Goal: Task Accomplishment & Management: Complete application form

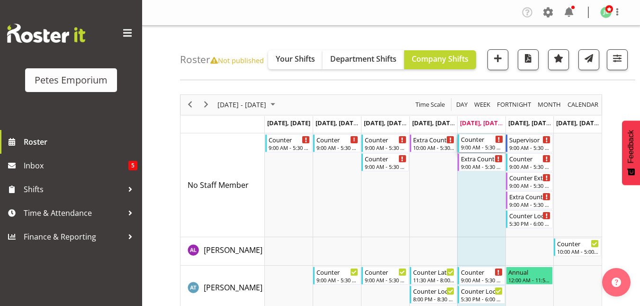
click at [480, 141] on div "Counter" at bounding box center [482, 138] width 42 height 9
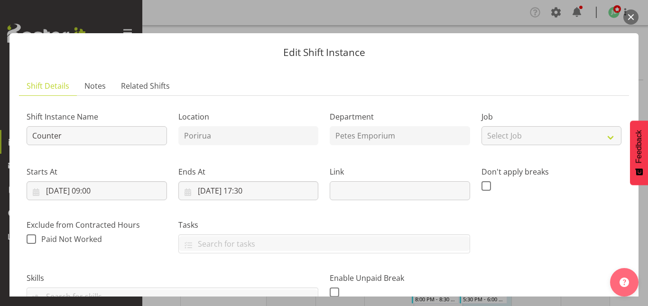
click at [627, 17] on button "button" at bounding box center [630, 16] width 15 height 15
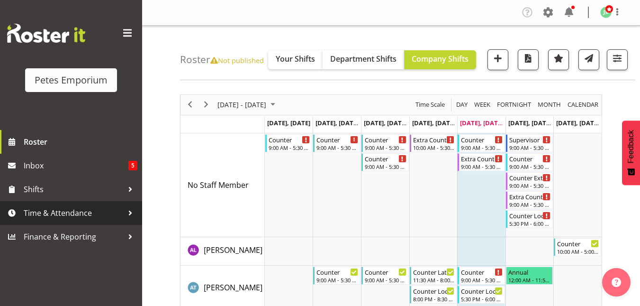
click at [43, 211] on span "Time & Attendance" at bounding box center [74, 213] width 100 height 14
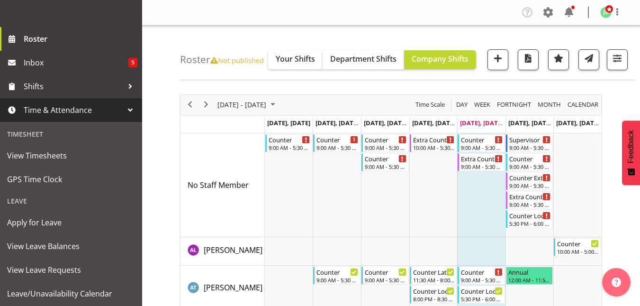
scroll to position [104, 0]
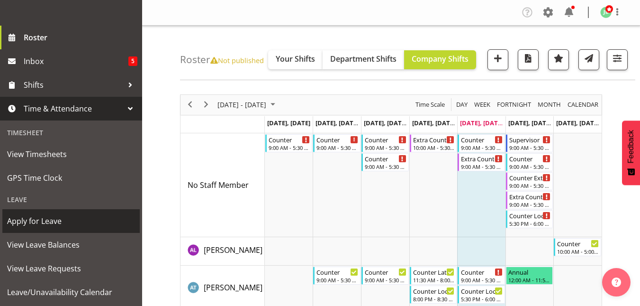
click at [44, 218] on span "Apply for Leave" at bounding box center [71, 221] width 128 height 14
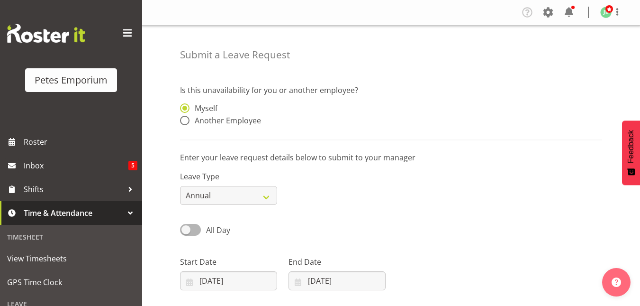
click at [186, 126] on div "Myself Another Employee" at bounding box center [228, 115] width 97 height 25
click at [186, 122] on span at bounding box center [184, 120] width 9 height 9
click at [186, 122] on input "Another Employee" at bounding box center [183, 121] width 6 height 6
radio input "true"
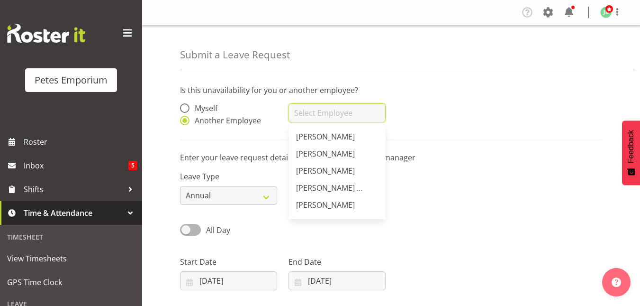
click at [300, 112] on input "text" at bounding box center [337, 112] width 97 height 19
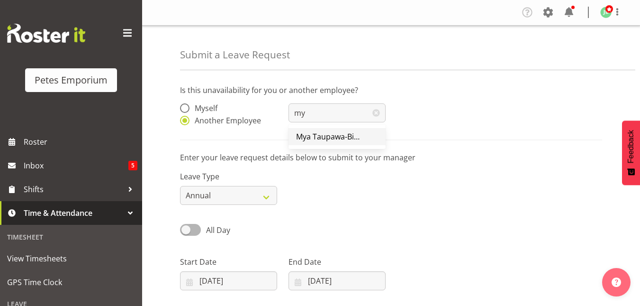
click at [311, 143] on link "Mya Taupawa-Birkhead" at bounding box center [337, 136] width 97 height 17
type input "Mya Taupawa-Birkhead"
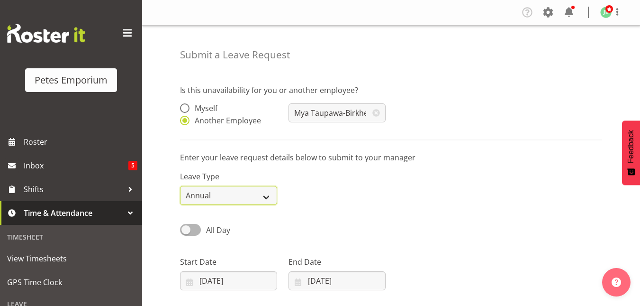
click at [255, 199] on select "Annual Sick Leave Without Pay Bereavement Domestic Violence Parental Jury Servi…" at bounding box center [228, 195] width 97 height 19
select select "Sick"
click at [180, 186] on select "Annual Sick Leave Without Pay Bereavement Domestic Violence Parental Jury Servi…" at bounding box center [228, 195] width 97 height 19
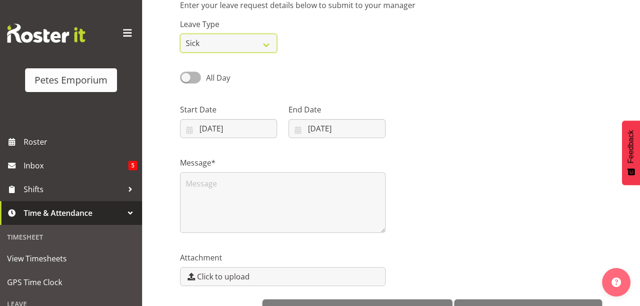
scroll to position [153, 0]
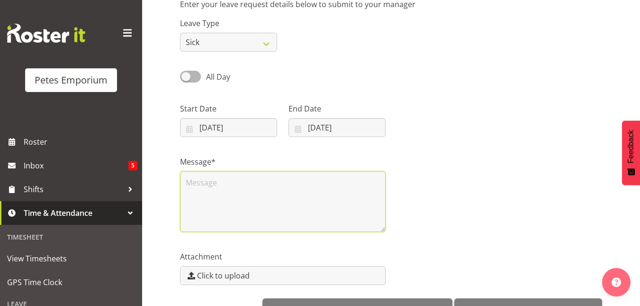
click at [189, 189] on textarea at bounding box center [283, 201] width 206 height 61
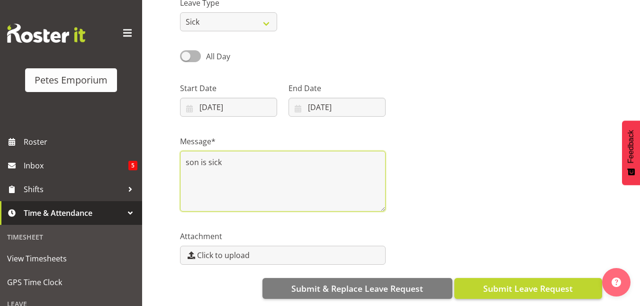
type textarea "son is sick"
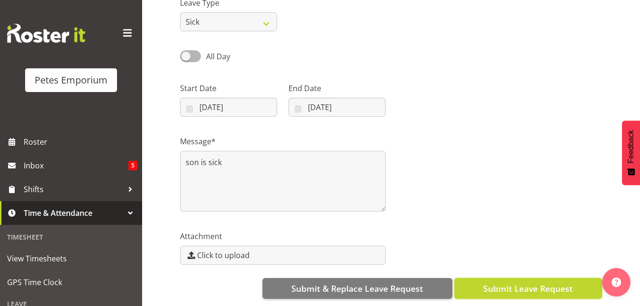
click at [514, 284] on span "Submit Leave Request" at bounding box center [529, 288] width 90 height 12
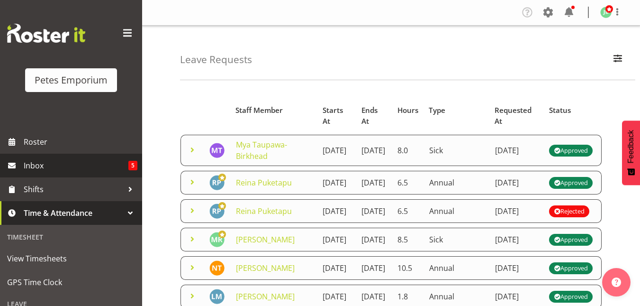
click at [27, 169] on span "Inbox" at bounding box center [76, 165] width 105 height 14
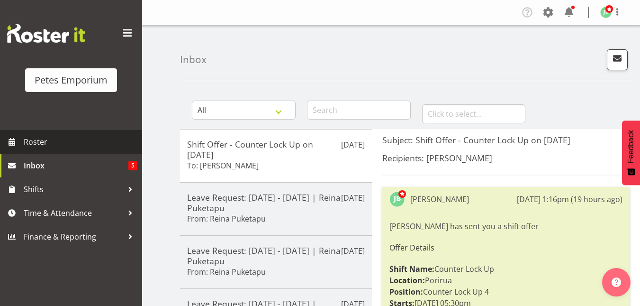
click at [40, 141] on span "Roster" at bounding box center [81, 142] width 114 height 14
